Goal: Task Accomplishment & Management: Complete application form

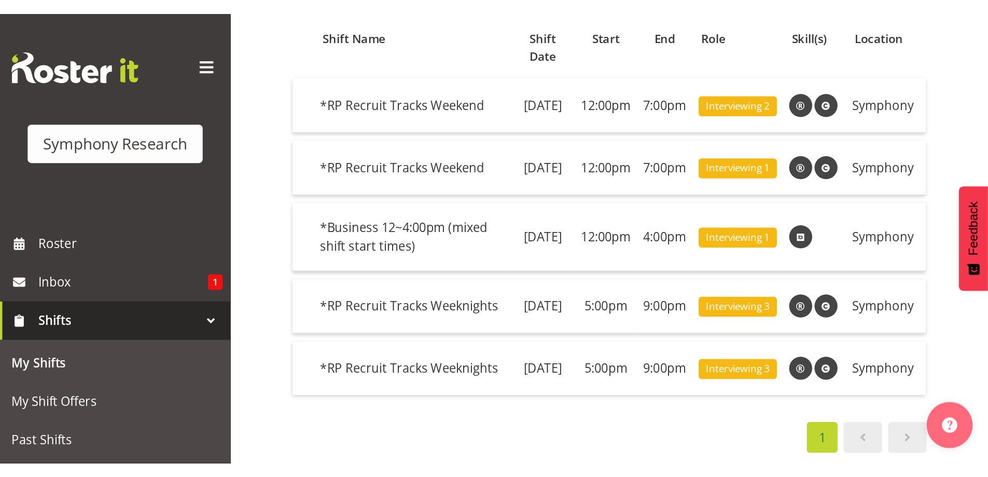
scroll to position [42, 0]
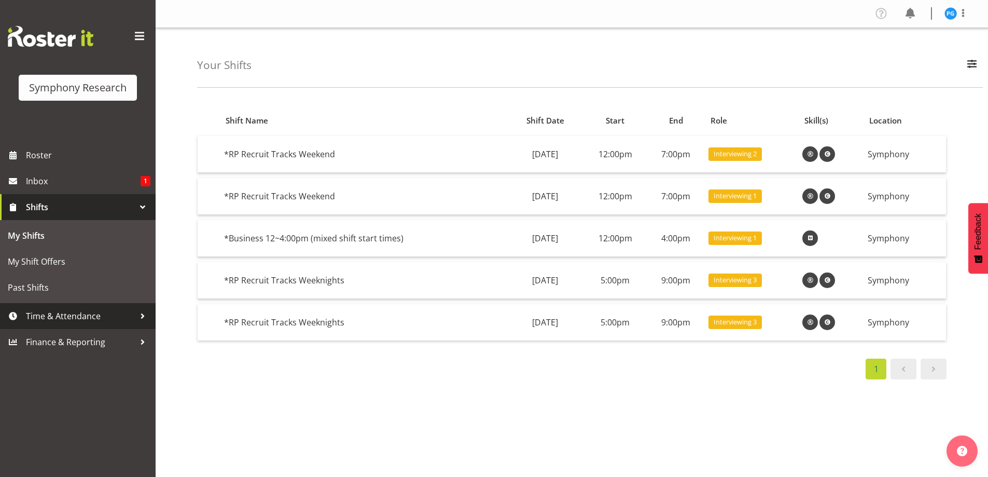
click at [147, 317] on div at bounding box center [143, 316] width 16 height 16
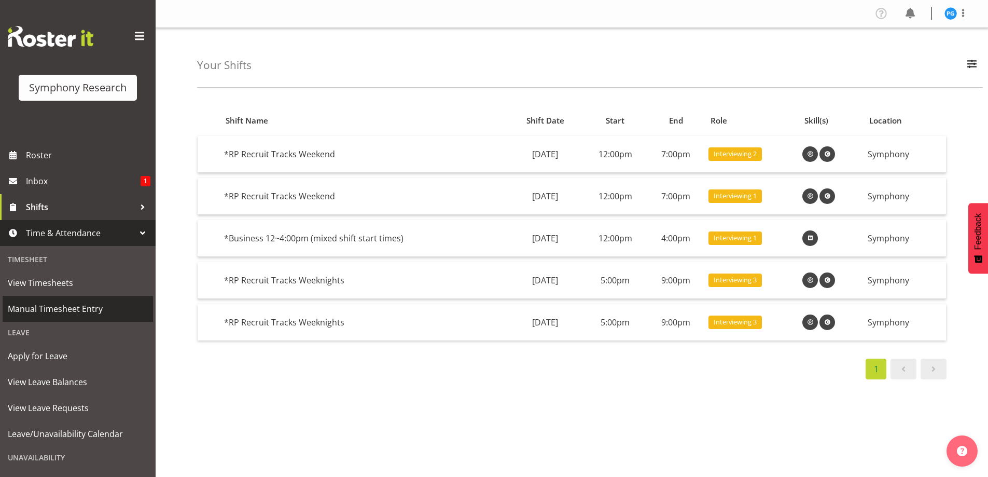
click at [79, 309] on span "Manual Timesheet Entry" at bounding box center [78, 309] width 140 height 16
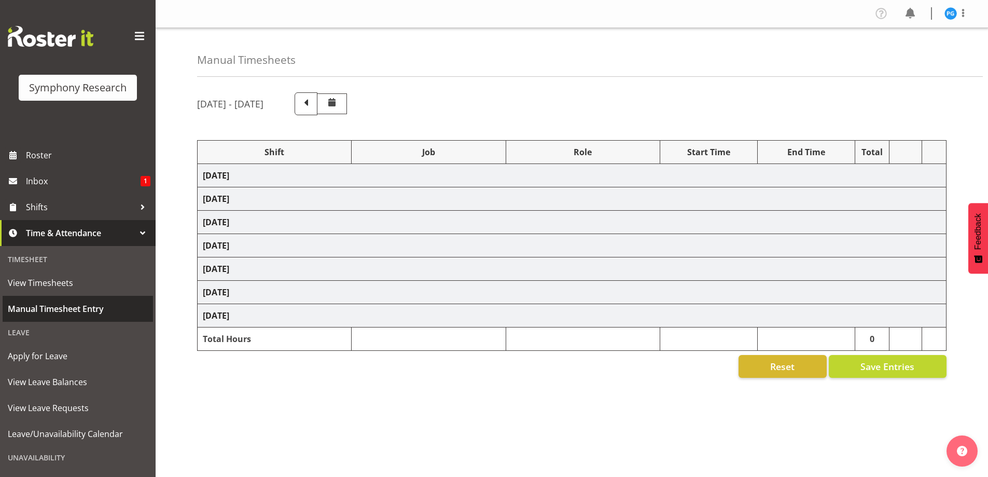
select select "26078"
select select "10631"
select select "47"
select select "81561"
select select "10587"
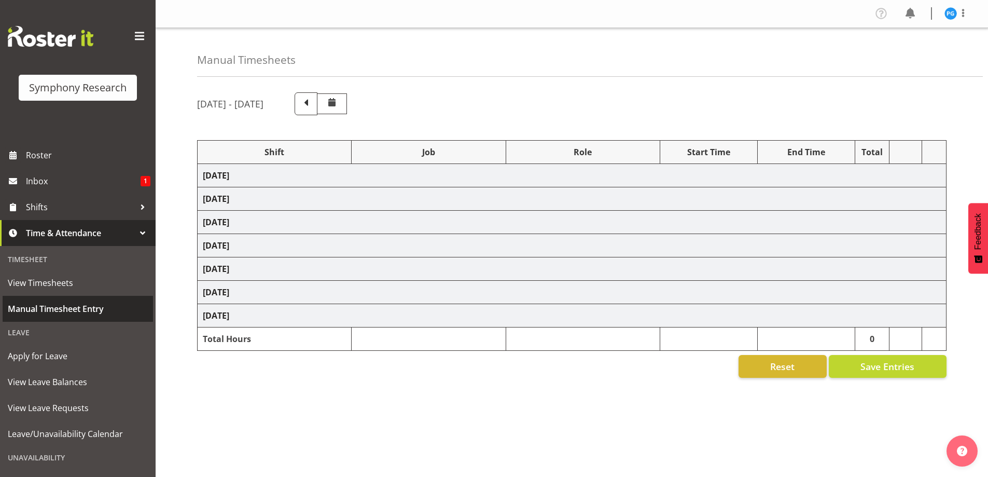
select select "47"
select select "81561"
select select "10587"
select select "47"
select select "81561"
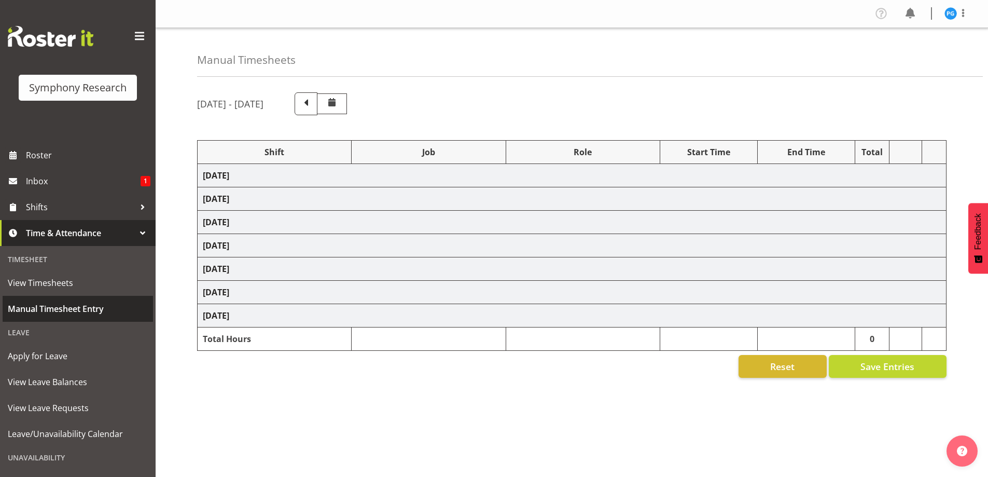
select select "10587"
select select "47"
select select "10587"
select select "47"
select select "10575"
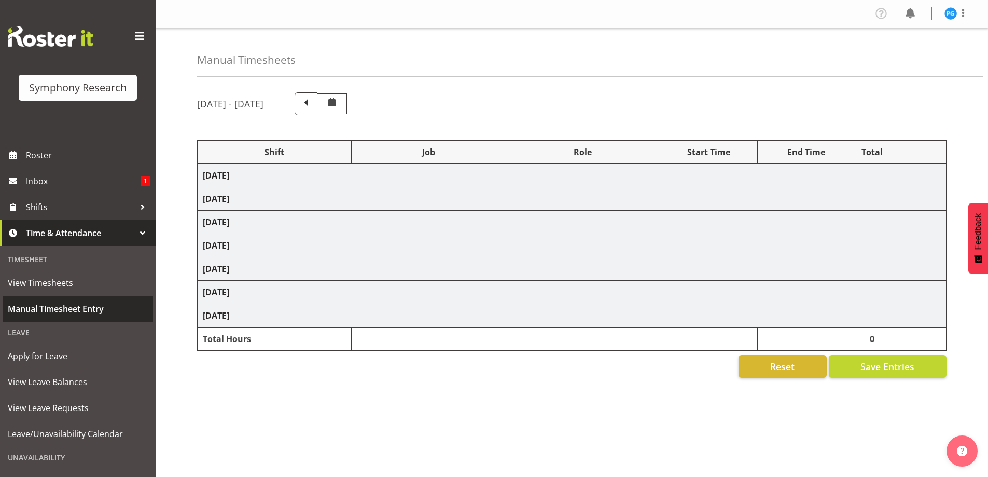
select select "47"
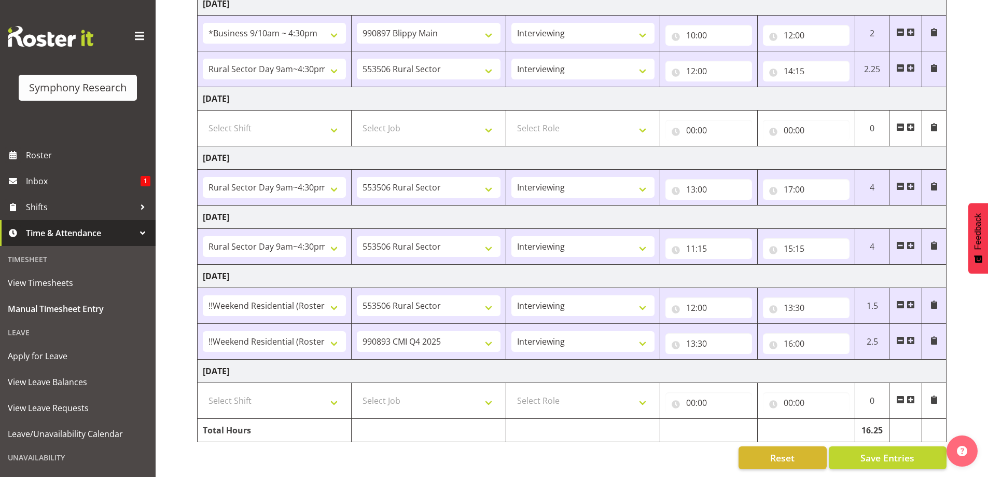
scroll to position [187, 0]
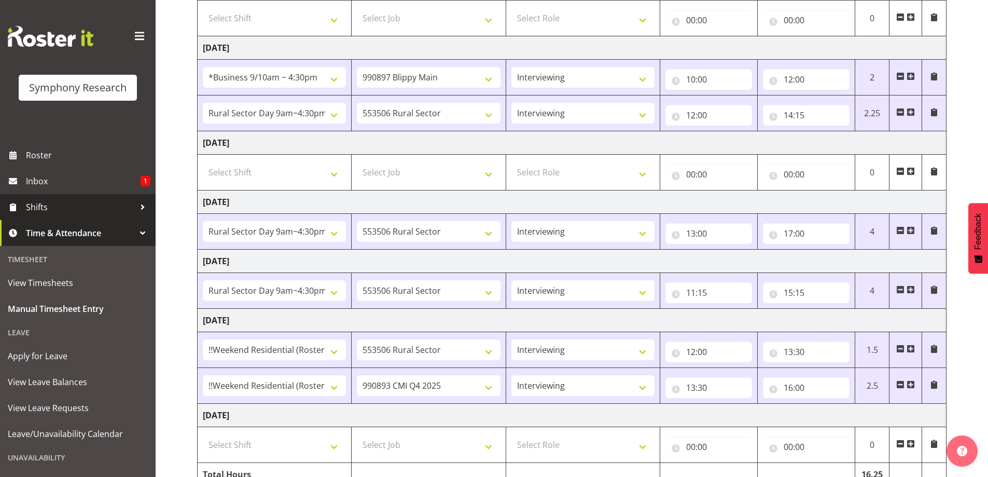
click at [90, 208] on span "Shifts" at bounding box center [80, 207] width 109 height 16
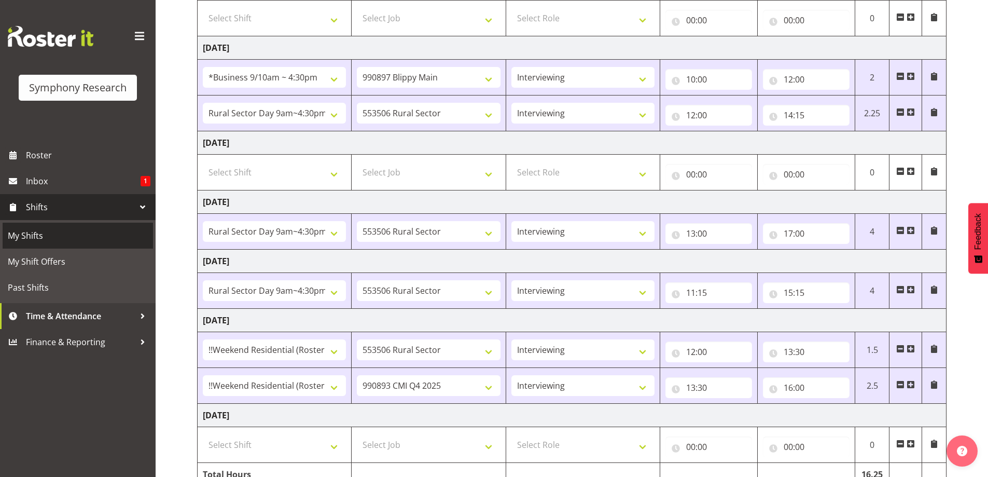
click at [61, 234] on span "My Shifts" at bounding box center [78, 236] width 140 height 16
